Goal: Information Seeking & Learning: Learn about a topic

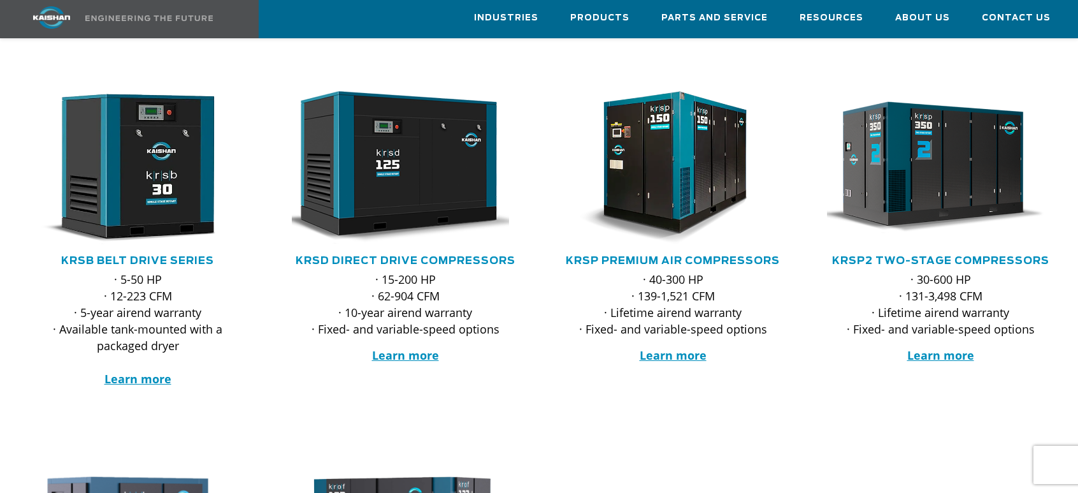
scroll to position [127, 0]
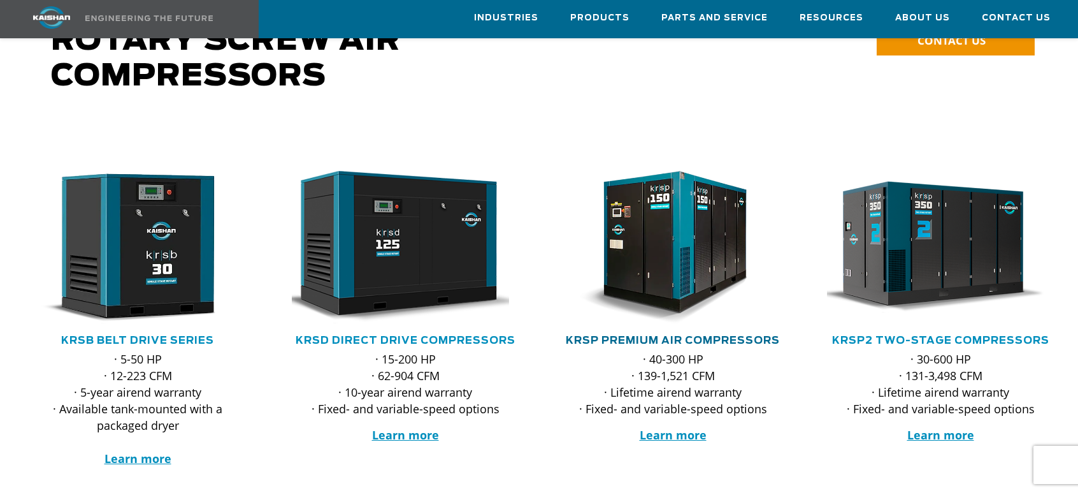
click at [674, 335] on link "KRSP Premium Air Compressors" at bounding box center [673, 340] width 214 height 10
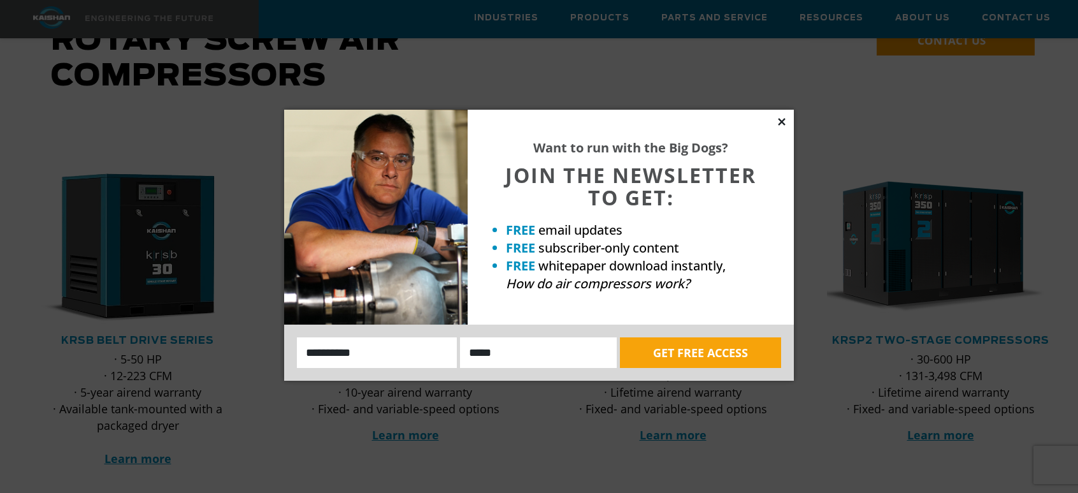
click at [785, 123] on icon at bounding box center [781, 121] width 11 height 11
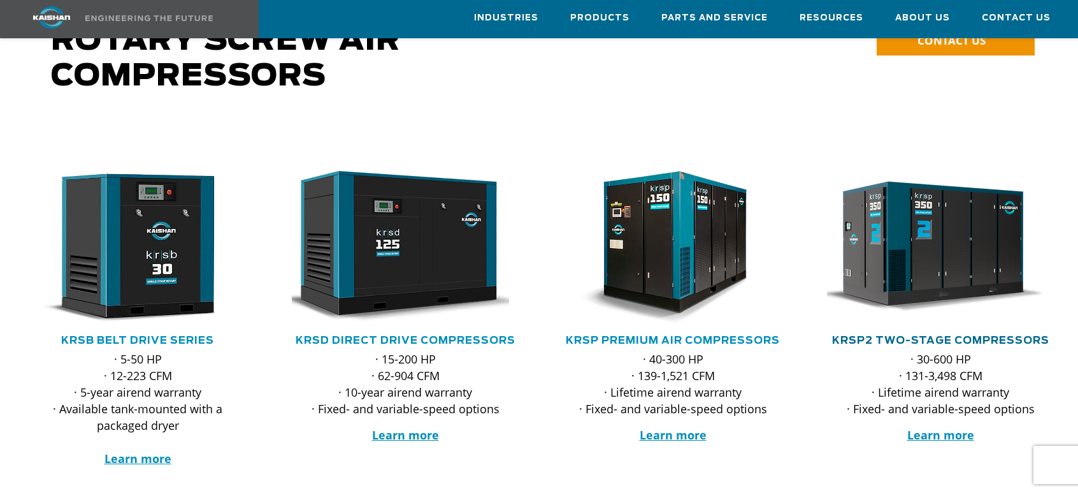
click at [939, 335] on link "KRSP2 Two-Stage Compressors" at bounding box center [940, 340] width 217 height 10
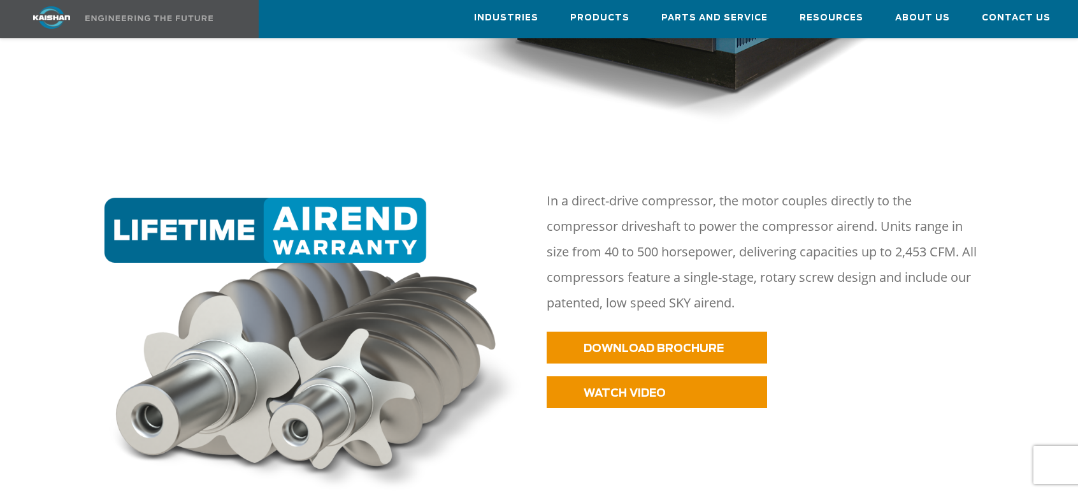
scroll to position [574, 0]
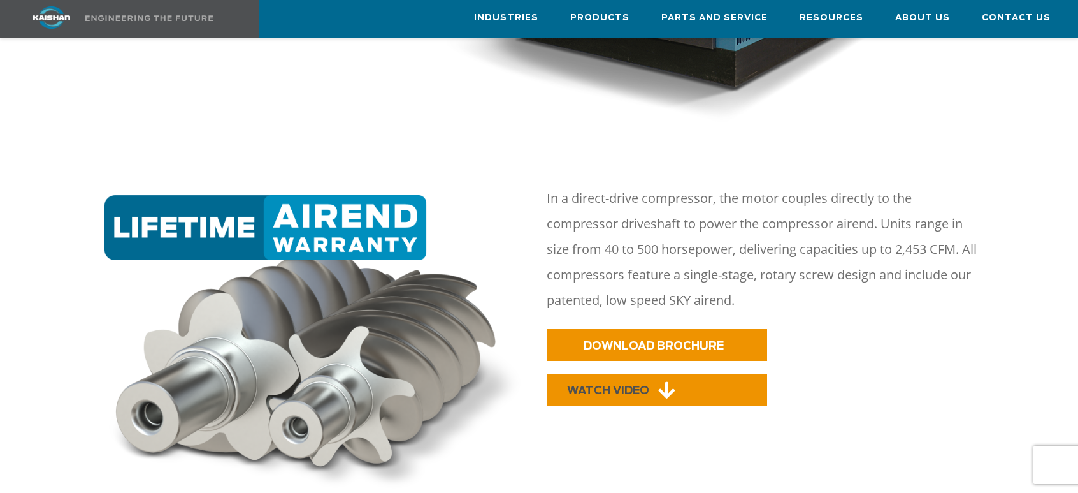
click at [634, 385] on span "WATCH VIDEO" at bounding box center [608, 390] width 82 height 11
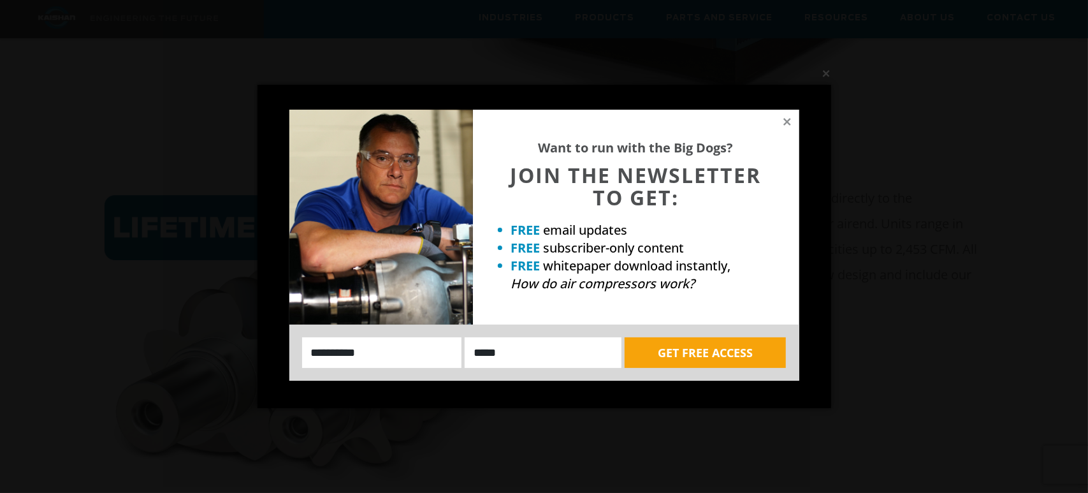
click at [985, 210] on div "Want to run with the Big Dogs? JOIN THE NEWSLETTER TO GET: FREE email updates F…" at bounding box center [544, 246] width 1088 height 493
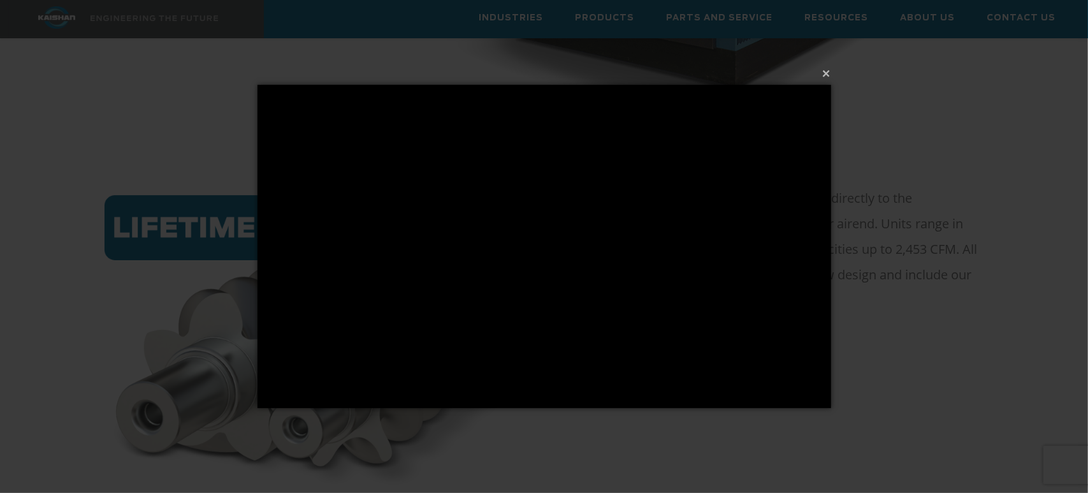
click at [968, 168] on div "× Loading..." at bounding box center [544, 246] width 1088 height 493
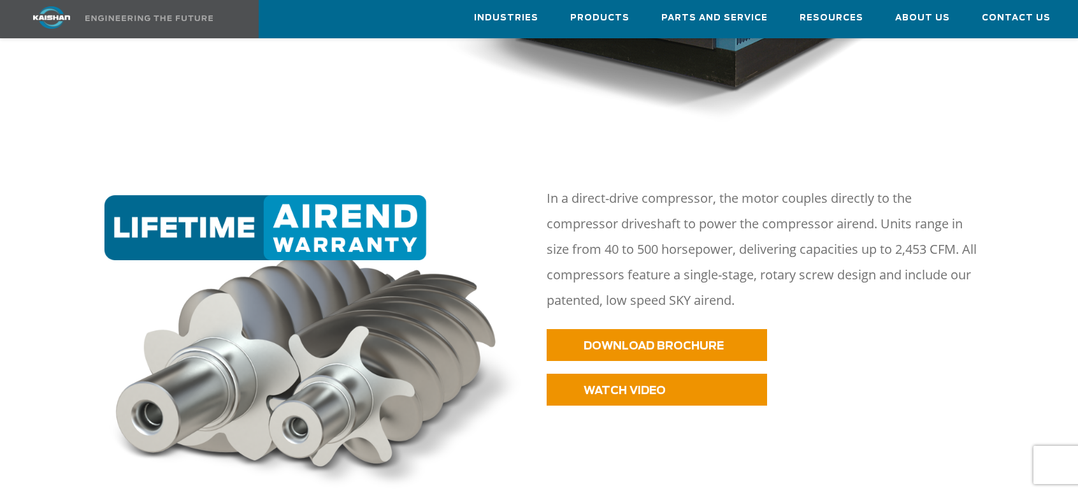
click at [786, 456] on div at bounding box center [539, 334] width 992 height 375
click at [640, 385] on span "WATCH VIDEO" at bounding box center [608, 390] width 82 height 11
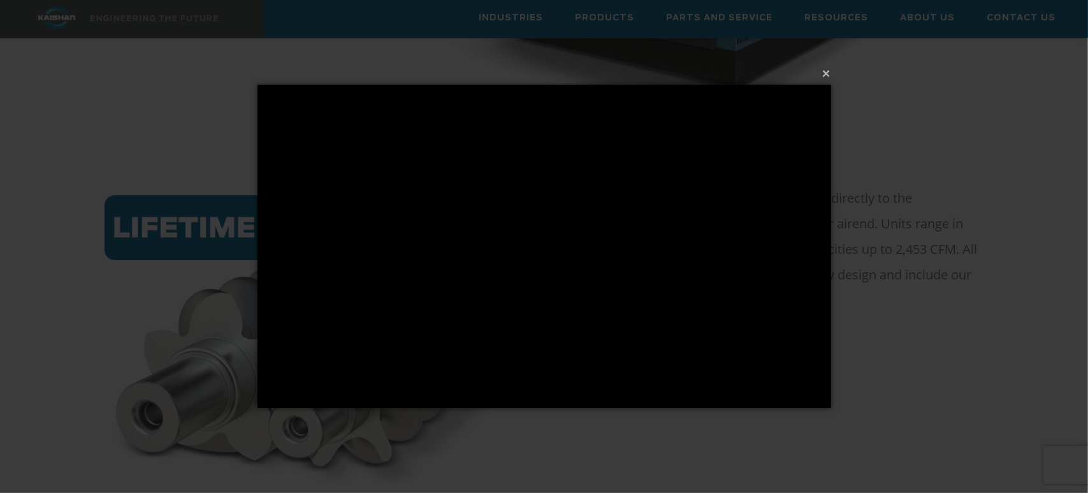
click at [747, 475] on div "× Loading..." at bounding box center [544, 246] width 1088 height 493
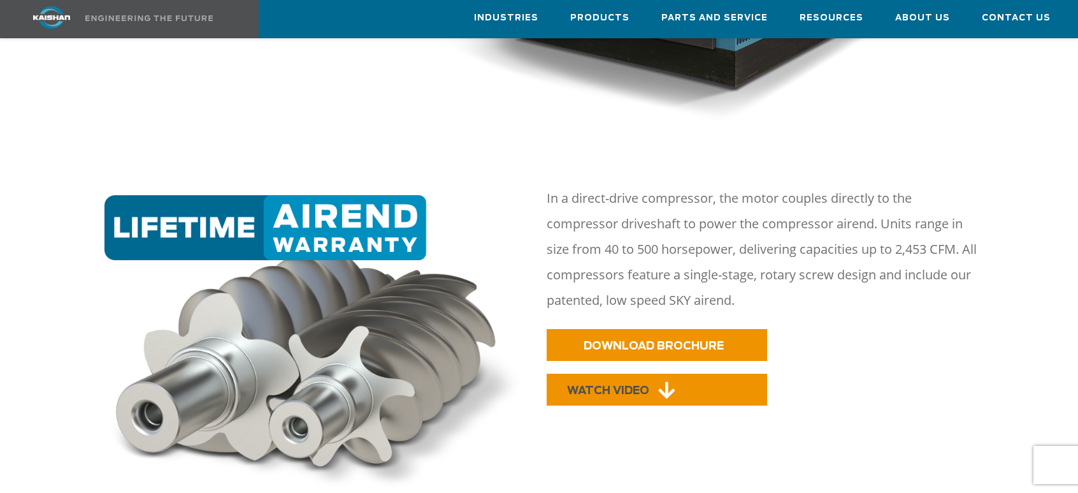
click at [618, 385] on span "WATCH VIDEO" at bounding box center [608, 390] width 82 height 11
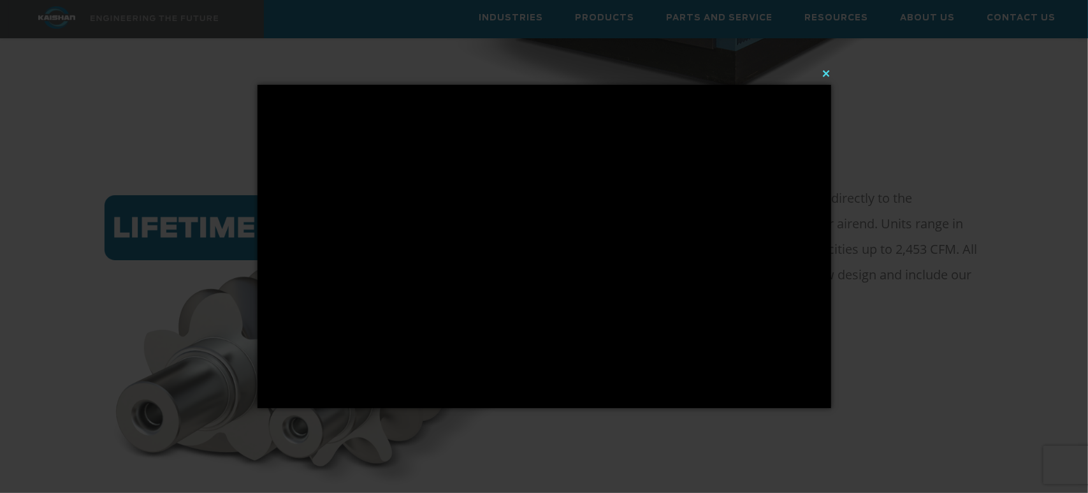
click at [827, 74] on button "×" at bounding box center [548, 73] width 574 height 28
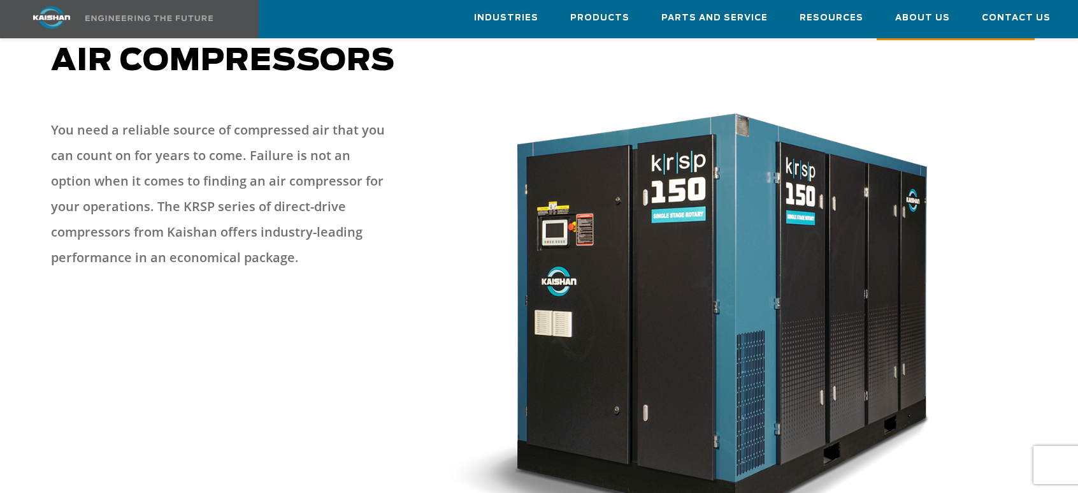
scroll to position [0, 0]
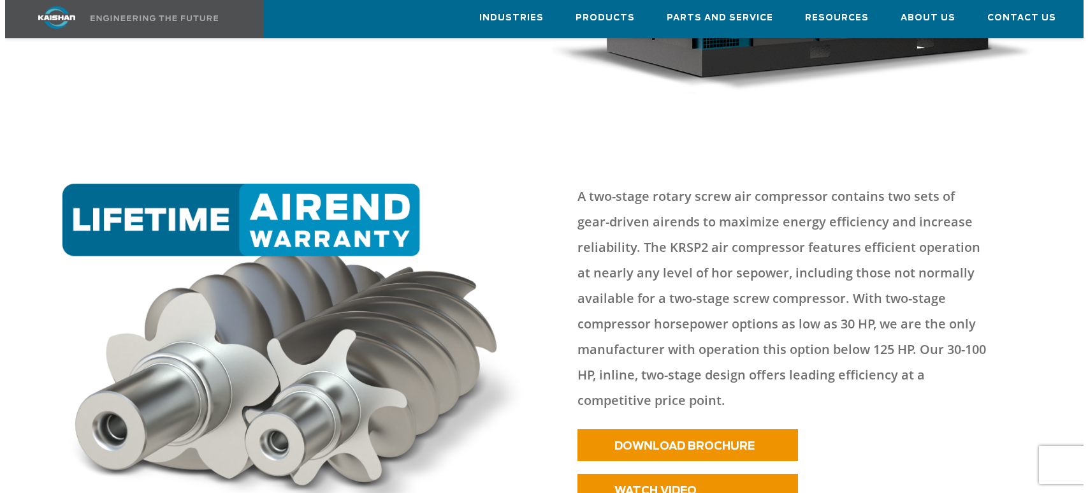
scroll to position [510, 0]
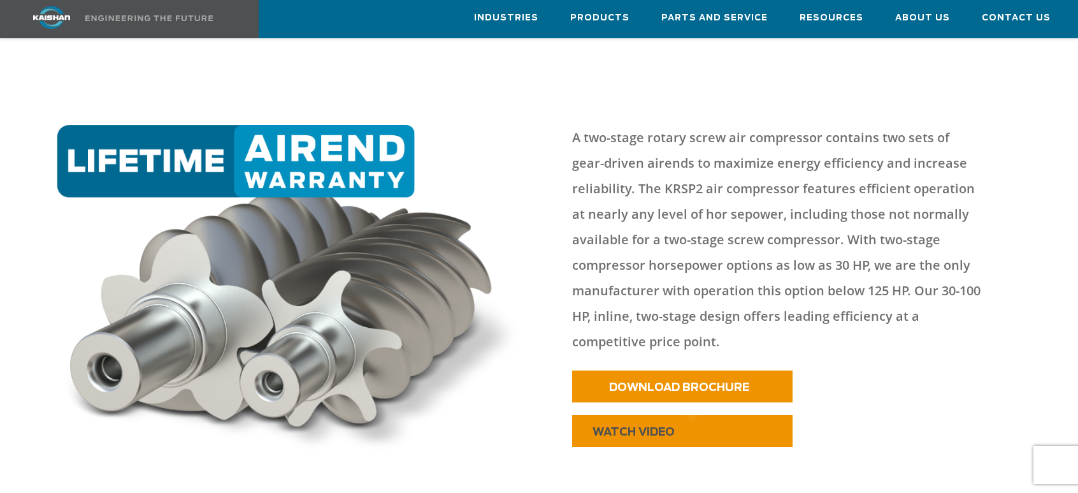
click at [658, 426] on span "WATCH VIDEO" at bounding box center [634, 431] width 82 height 11
